Goal: Communication & Community: Answer question/provide support

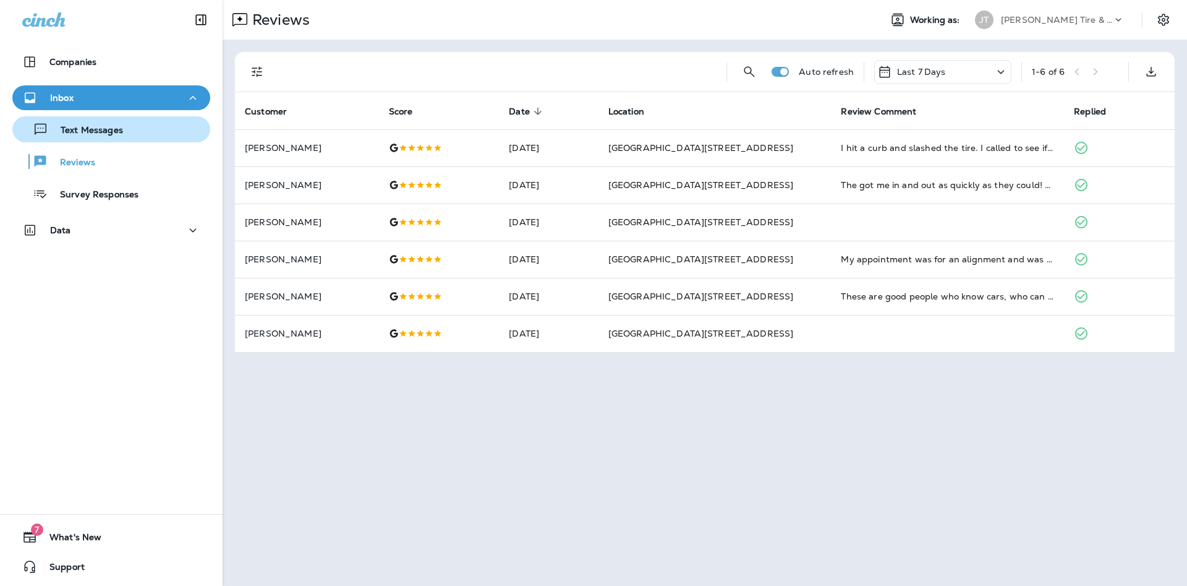
click at [136, 139] on button "Text Messages" at bounding box center [111, 129] width 198 height 26
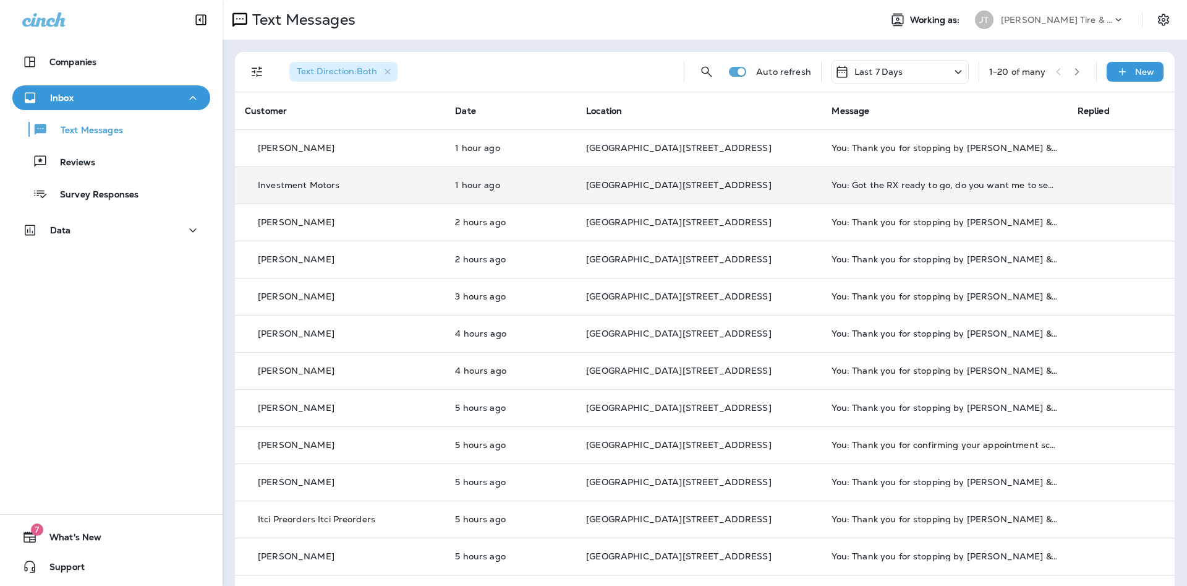
click at [359, 176] on td "Investment Motors" at bounding box center [340, 184] width 210 height 37
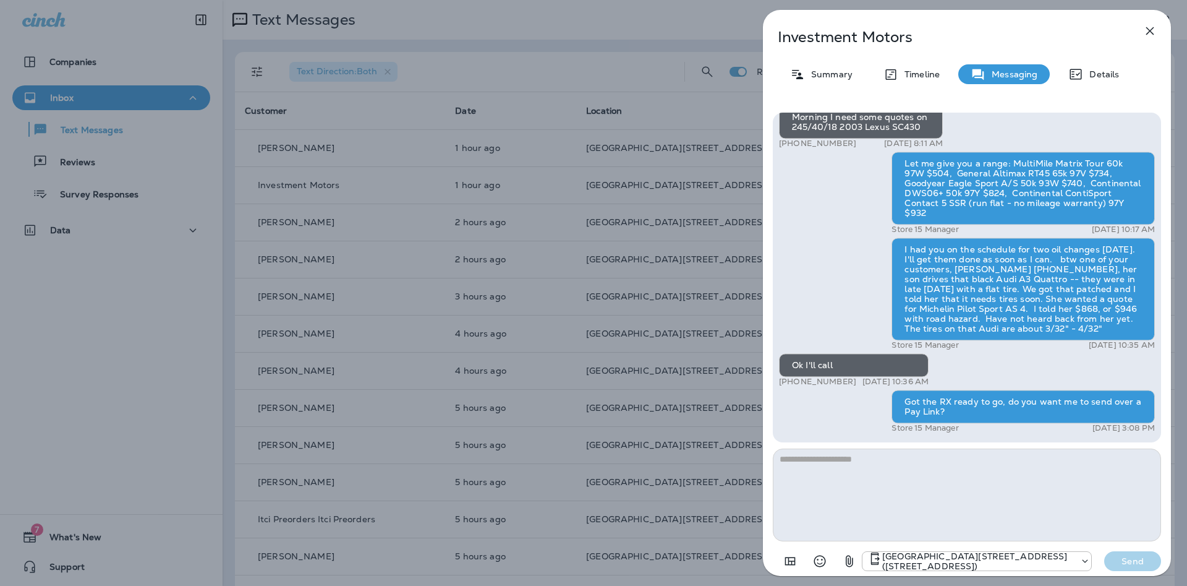
click at [927, 462] on textarea at bounding box center [967, 494] width 388 height 93
type textarea "**********"
click at [1114, 568] on button "Send" at bounding box center [1132, 561] width 57 height 20
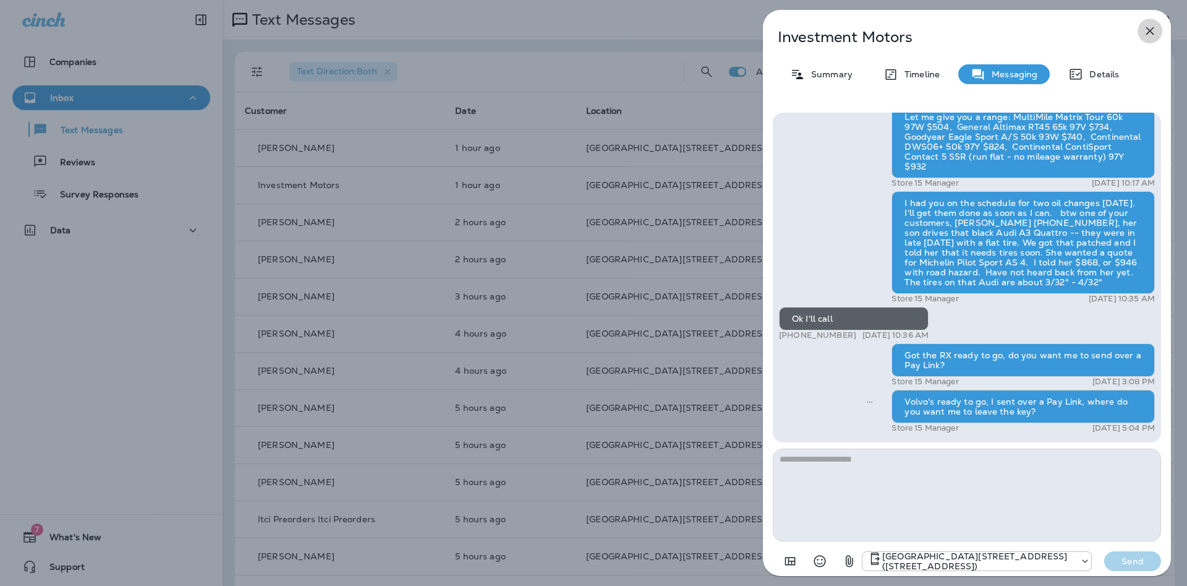
click at [1153, 35] on icon "button" at bounding box center [1150, 31] width 8 height 8
